Goal: Task Accomplishment & Management: Manage account settings

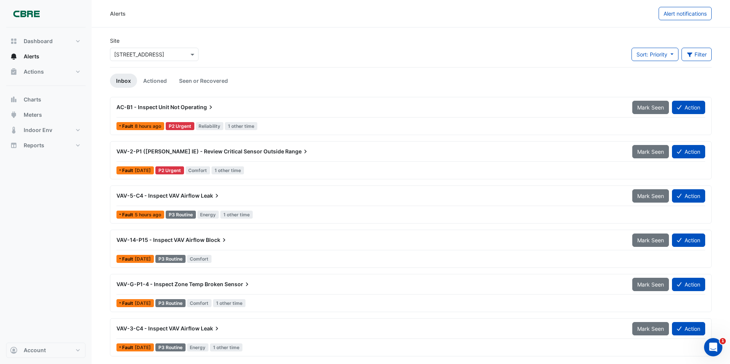
click at [189, 152] on span "VAV-2-P1 ([PERSON_NAME] IE) - Review Critical Sensor Outside" at bounding box center [200, 151] width 168 height 6
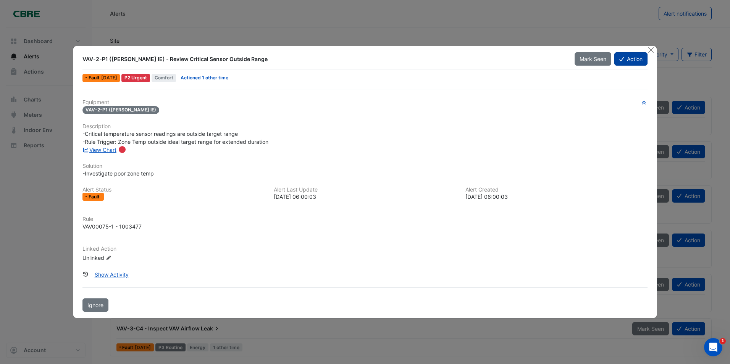
click at [633, 61] on button "Action" at bounding box center [630, 58] width 33 height 13
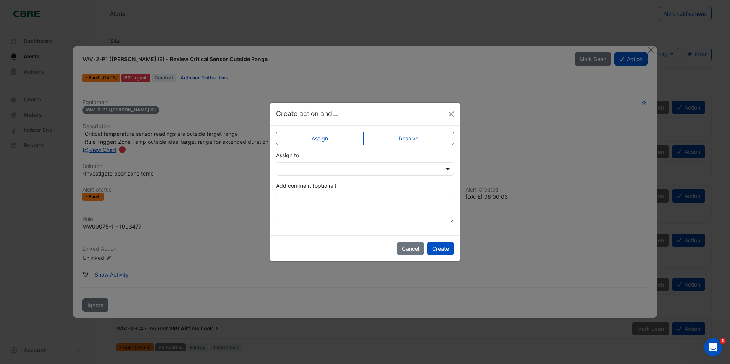
click at [447, 170] on span at bounding box center [449, 169] width 10 height 8
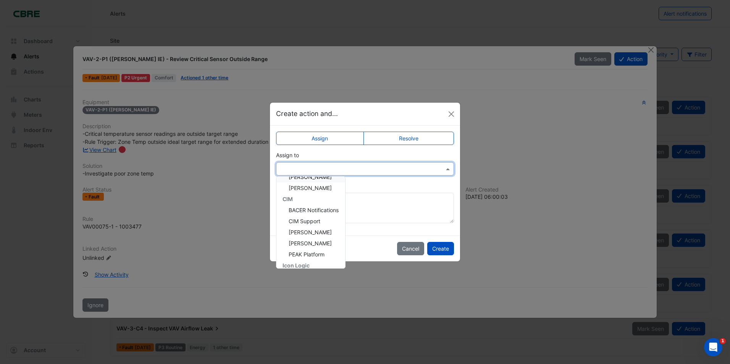
scroll to position [38, 0]
click at [300, 255] on span "[PERSON_NAME]" at bounding box center [310, 258] width 43 height 6
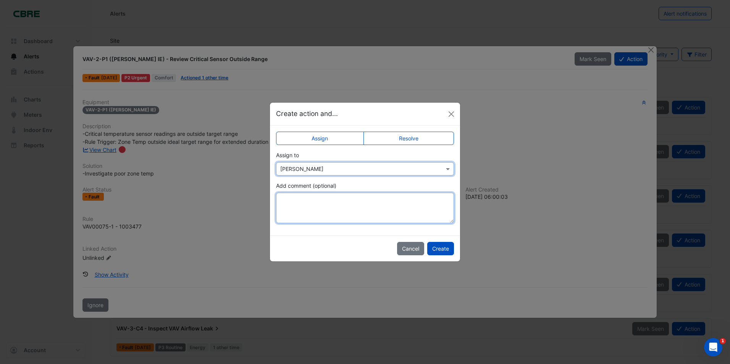
click at [286, 202] on textarea "Add comment (optional)" at bounding box center [365, 208] width 178 height 31
click at [368, 202] on textarea "**********" at bounding box center [365, 208] width 178 height 31
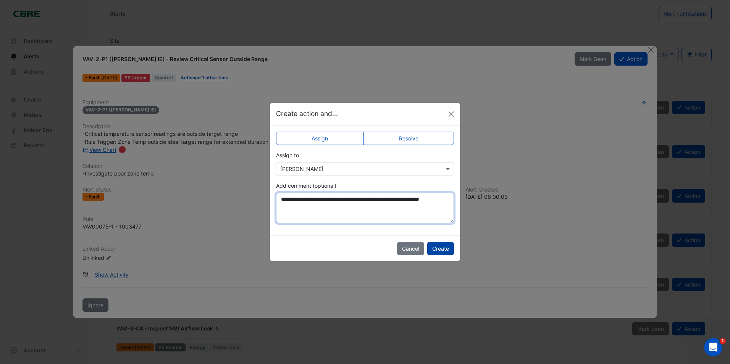
type textarea "**********"
click at [441, 249] on button "Create" at bounding box center [440, 248] width 27 height 13
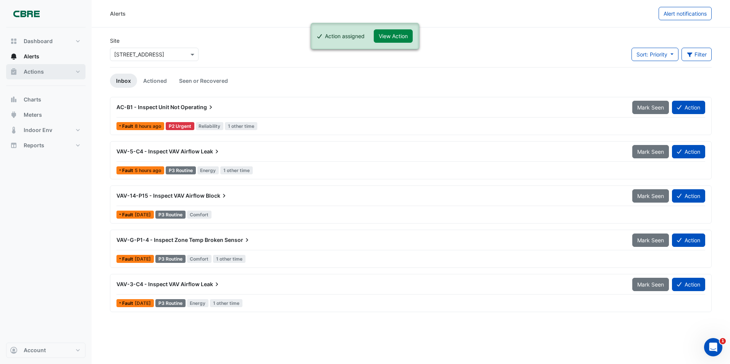
click at [29, 70] on span "Actions" at bounding box center [34, 72] width 20 height 8
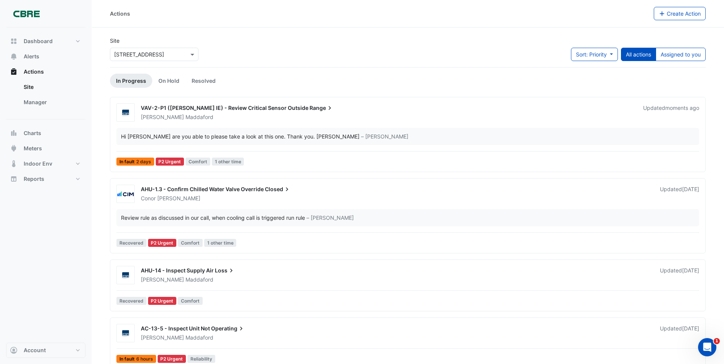
click at [210, 108] on span "VAV-2-P1 ([PERSON_NAME] IE) - Review Critical Sensor Outside" at bounding box center [225, 108] width 168 height 6
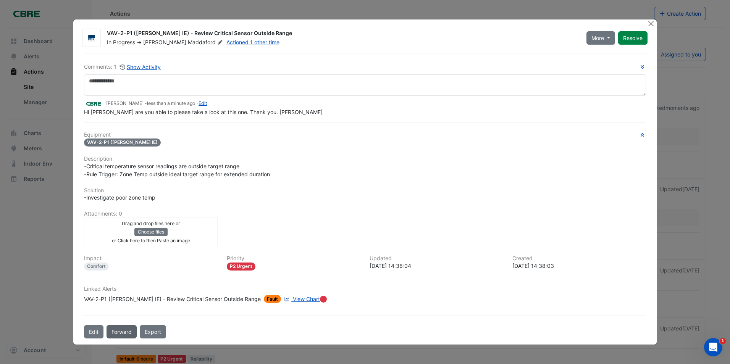
click at [119, 333] on button "Forward" at bounding box center [122, 331] width 30 height 13
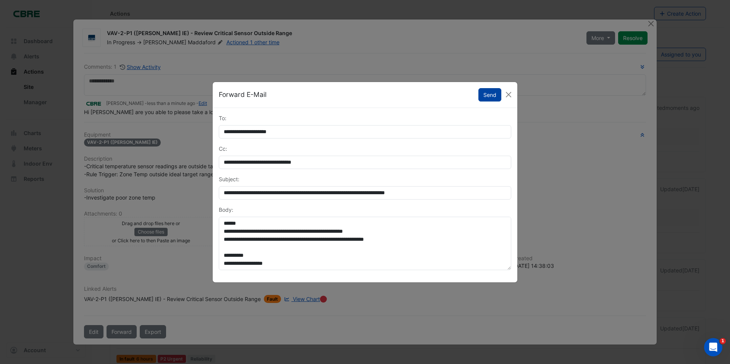
click at [486, 96] on button "Send" at bounding box center [489, 94] width 23 height 13
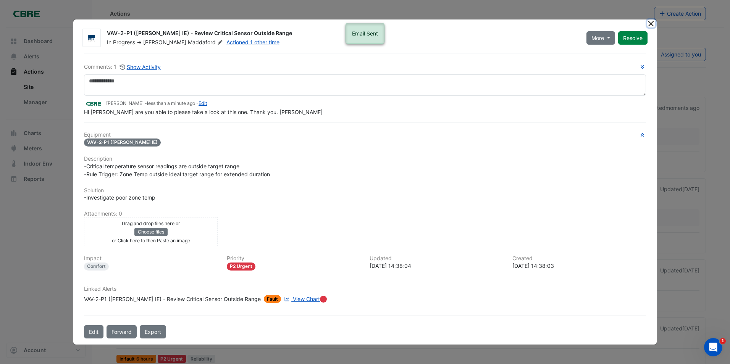
drag, startPoint x: 652, startPoint y: 25, endPoint x: 648, endPoint y: 26, distance: 4.3
click at [652, 25] on button "Close" at bounding box center [651, 23] width 8 height 8
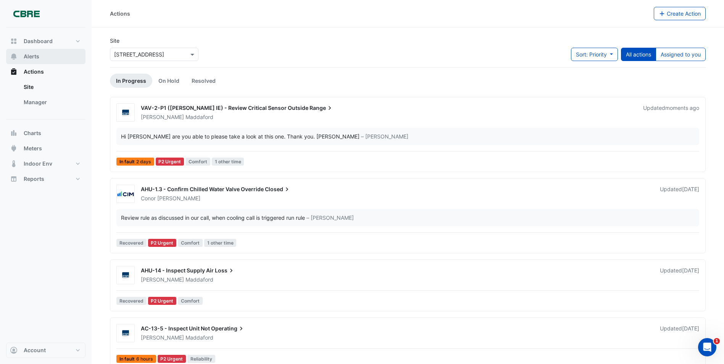
click at [28, 58] on span "Alerts" at bounding box center [32, 57] width 16 height 8
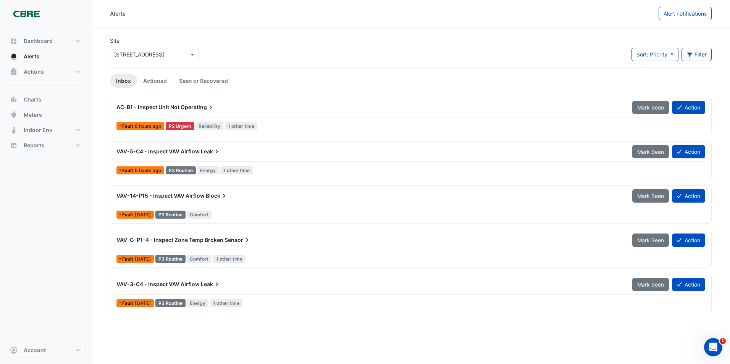
click at [171, 107] on span "AC-B1 - Inspect Unit Not" at bounding box center [147, 107] width 63 height 6
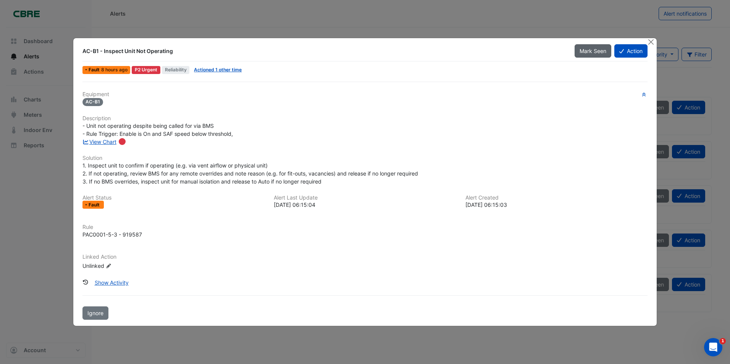
click at [596, 53] on span "Mark Seen" at bounding box center [593, 51] width 27 height 6
click at [651, 44] on button "Close" at bounding box center [651, 42] width 8 height 8
